Goal: Register for event/course

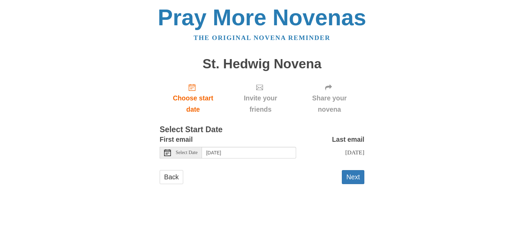
click at [190, 151] on span "Select Date" at bounding box center [187, 152] width 22 height 5
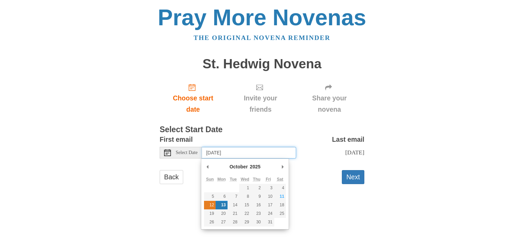
type input "Sunday, October 12th"
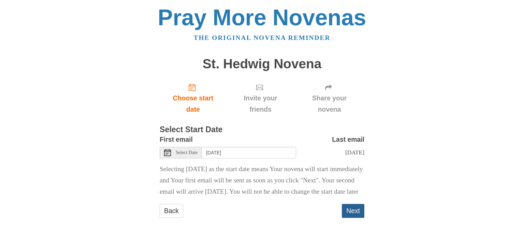
click at [355, 218] on button "Next" at bounding box center [353, 211] width 23 height 14
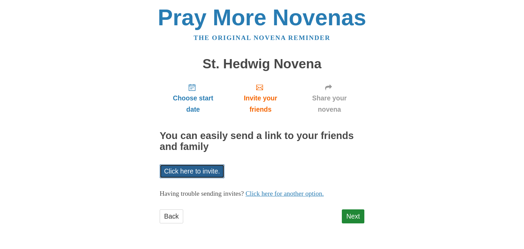
click at [204, 171] on link "Click here to invite." at bounding box center [192, 171] width 65 height 14
click at [352, 213] on link "Next" at bounding box center [353, 216] width 23 height 14
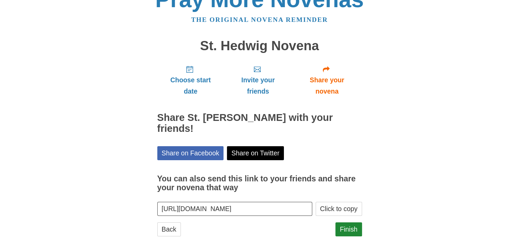
scroll to position [25, 0]
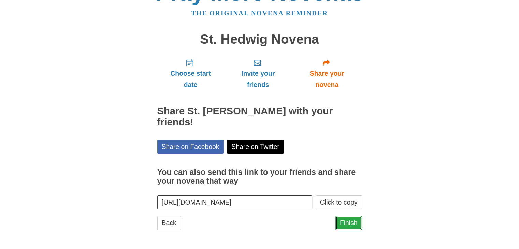
click at [347, 222] on link "Finish" at bounding box center [349, 223] width 27 height 14
